Goal: Task Accomplishment & Management: Manage account settings

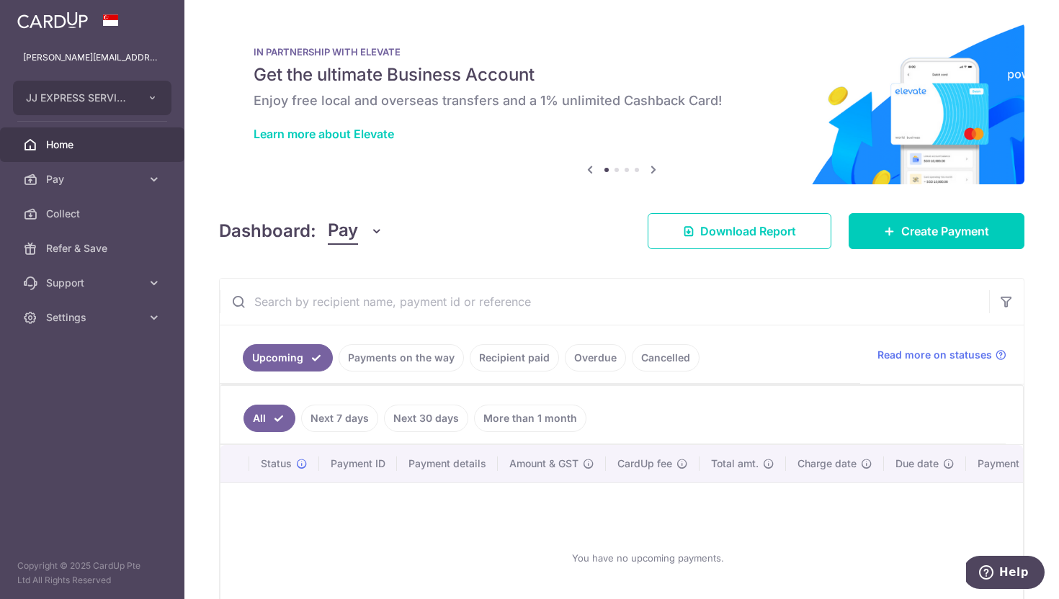
click at [409, 357] on link "Payments on the way" at bounding box center [401, 357] width 125 height 27
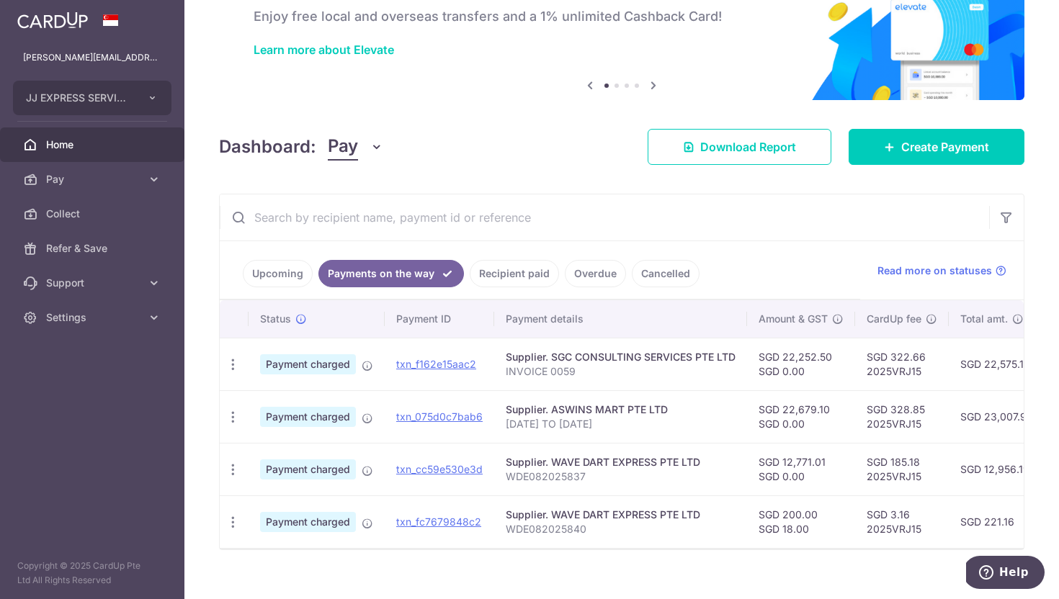
scroll to position [103, 0]
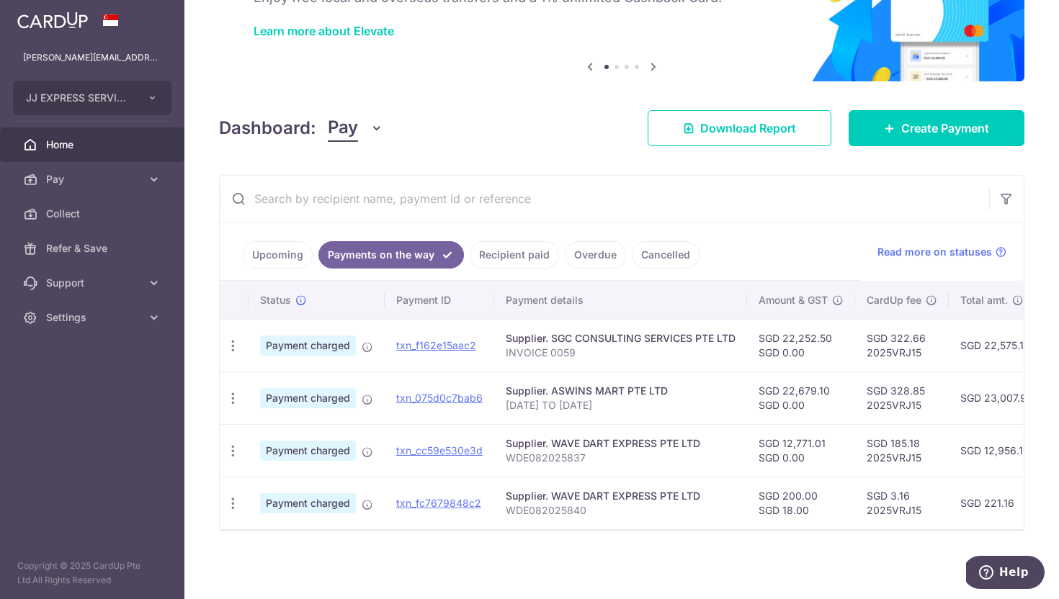
click at [500, 255] on link "Recipient paid" at bounding box center [514, 254] width 89 height 27
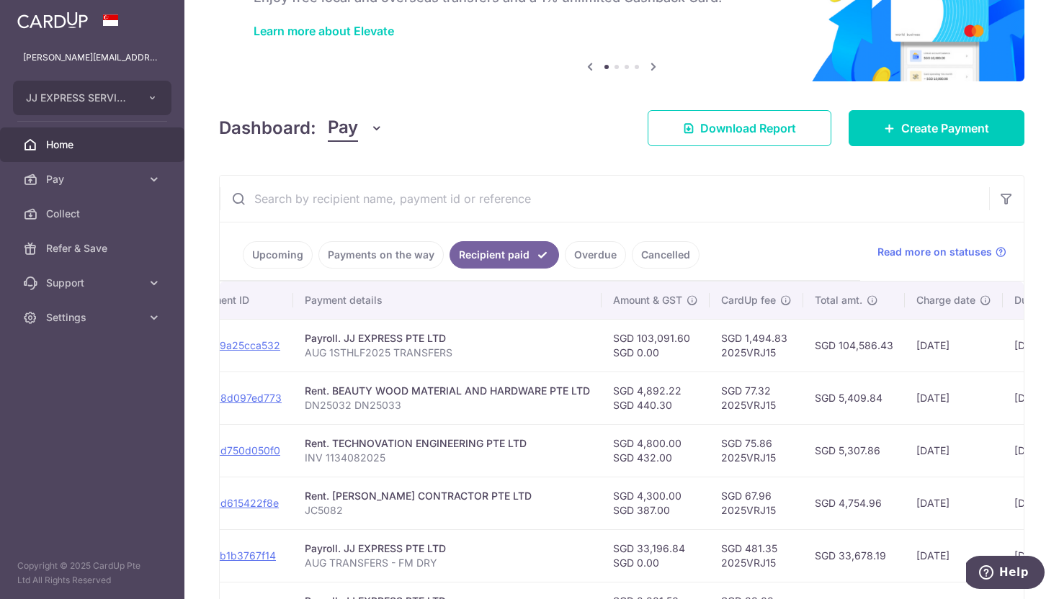
scroll to position [0, 348]
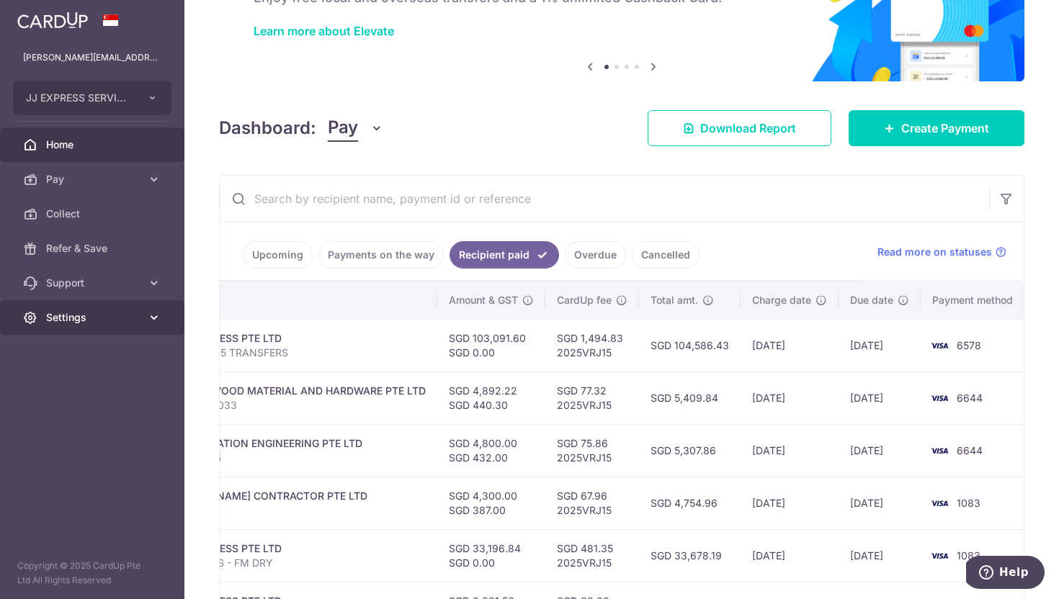
click at [45, 325] on link "Settings" at bounding box center [92, 317] width 184 height 35
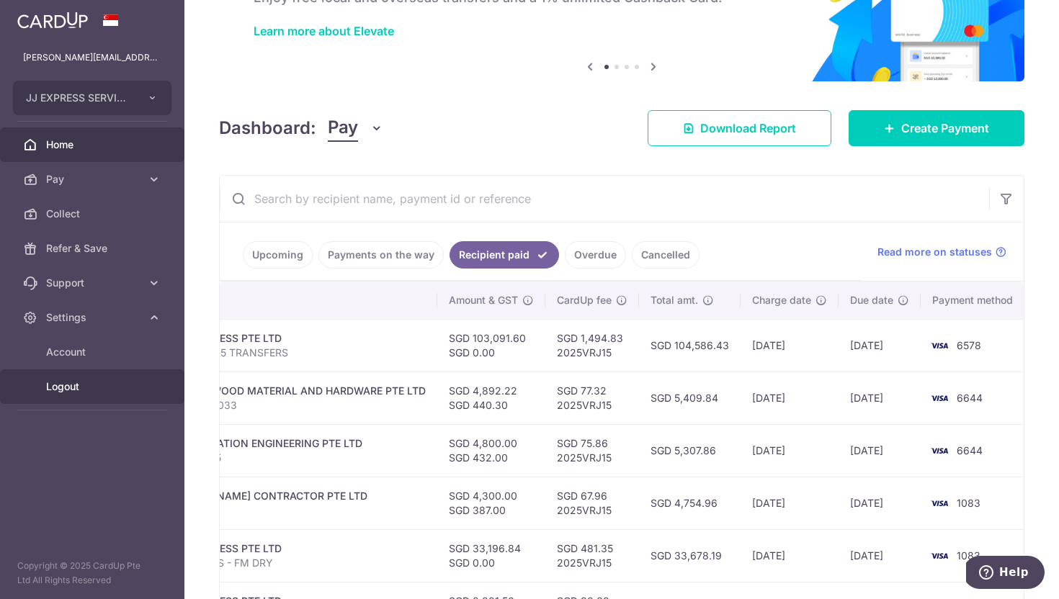
click at [104, 385] on span "Logout" at bounding box center [93, 387] width 95 height 14
